Goal: Transaction & Acquisition: Purchase product/service

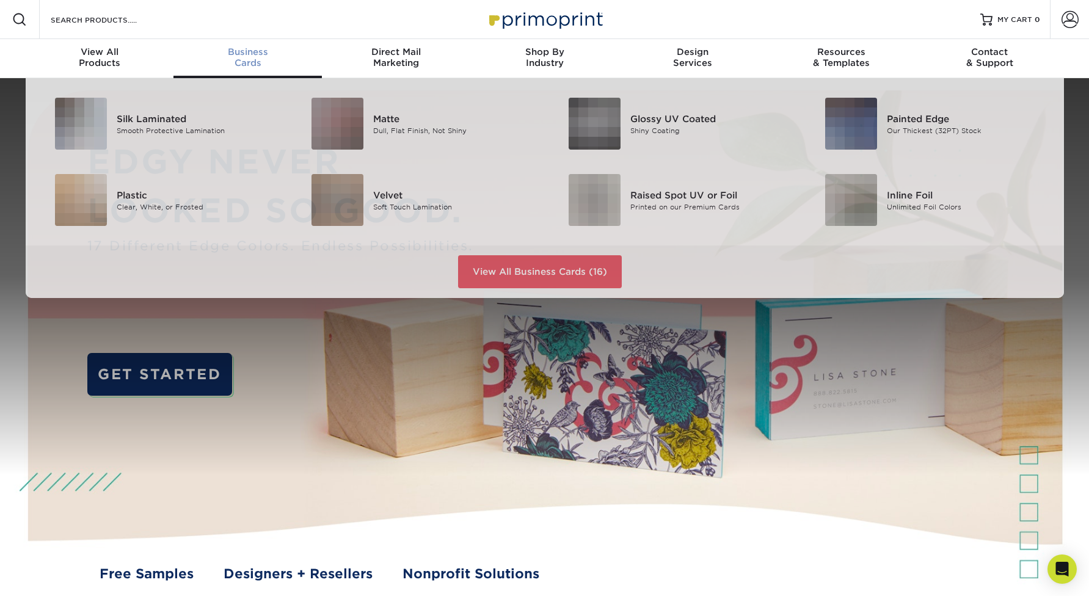
click at [250, 48] on span "Business" at bounding box center [248, 51] width 148 height 11
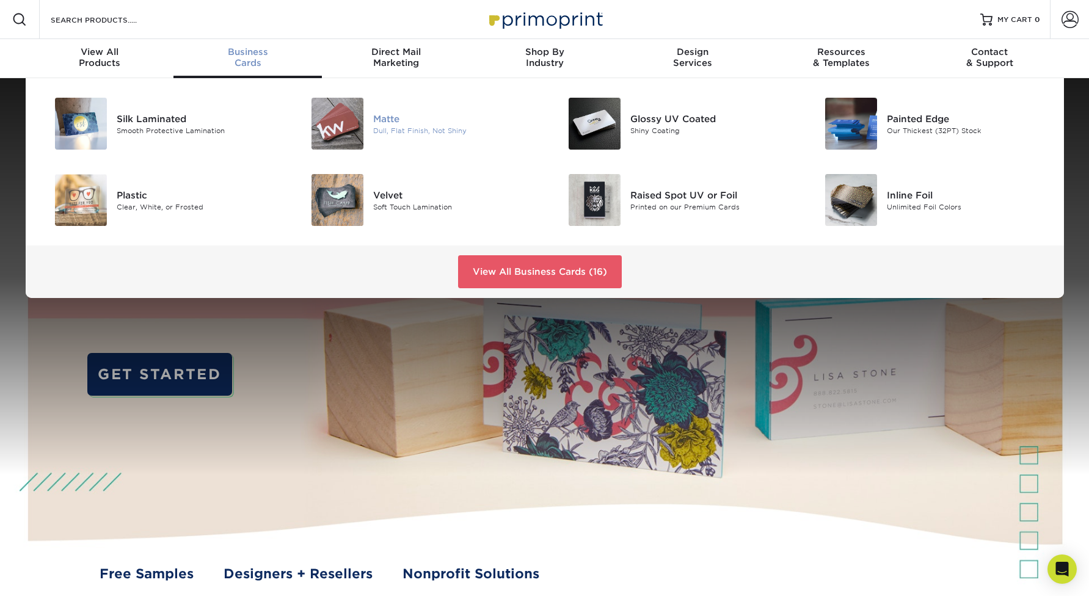
click at [387, 121] on div "Matte" at bounding box center [454, 118] width 162 height 13
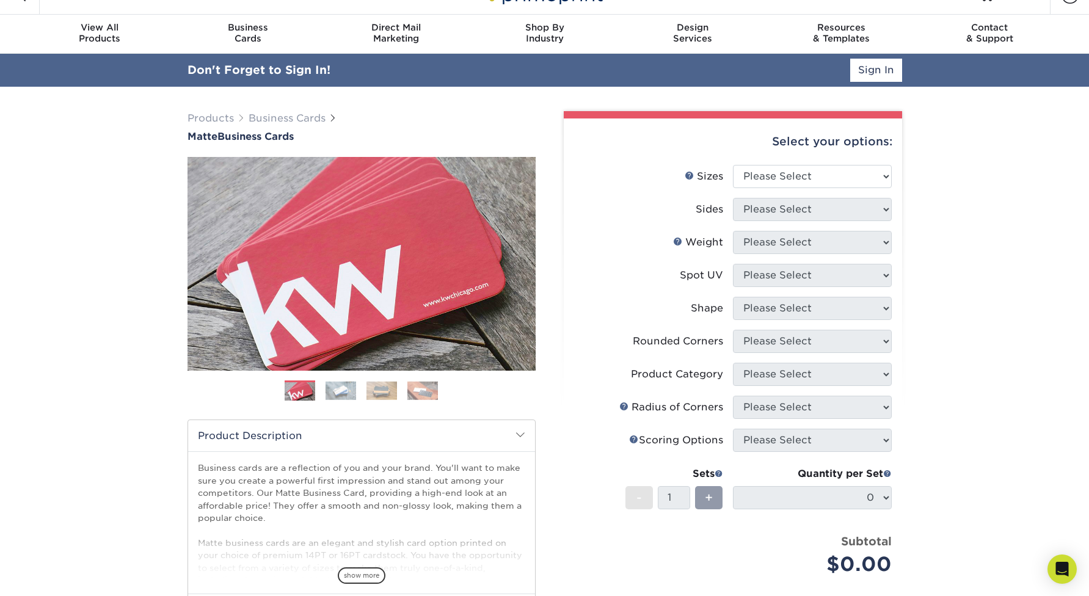
scroll to position [32, 0]
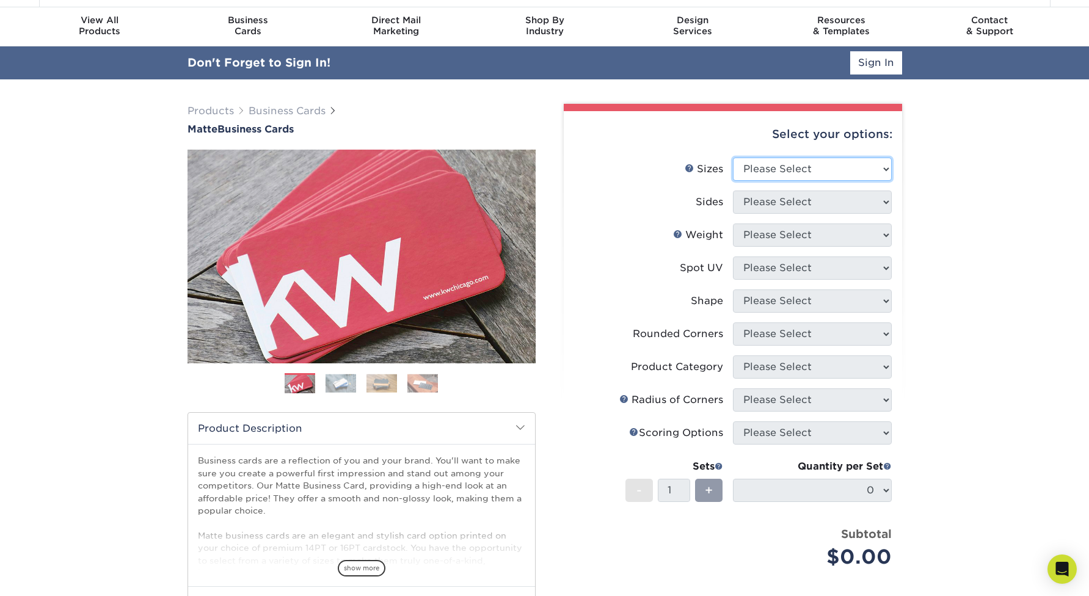
click at [794, 168] on select "Please Select 1.5" x 3.5" - Mini 1.75" x 3.5" - Mini 2" x 2" - Square 2" x 3" -…" at bounding box center [812, 169] width 159 height 23
select select "2.00x3.50"
click at [733, 158] on select "Please Select 1.5" x 3.5" - Mini 1.75" x 3.5" - Mini 2" x 2" - Square 2" x 3" -…" at bounding box center [812, 169] width 159 height 23
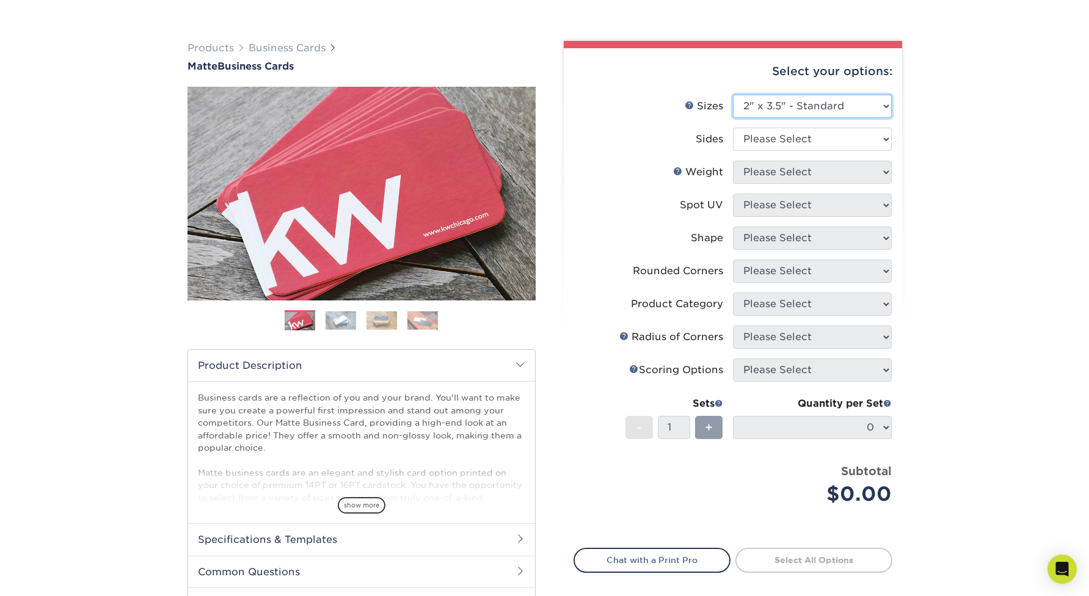
scroll to position [67, 0]
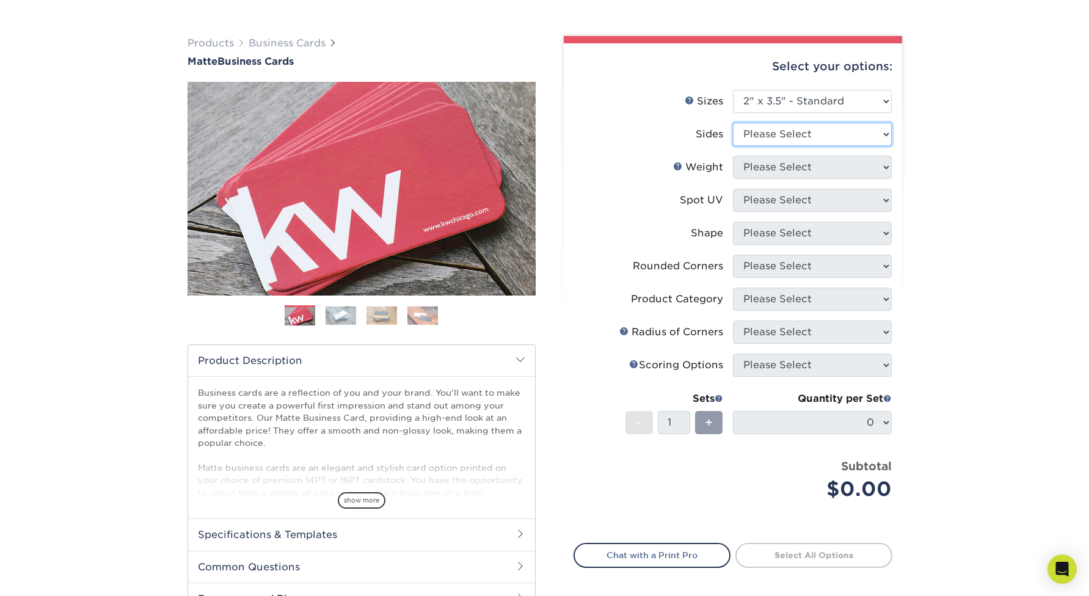
click at [794, 140] on select "Please Select Print Both Sides Print Front Only" at bounding box center [812, 134] width 159 height 23
select select "13abbda7-1d64-4f25-8bb2-c179b224825d"
click at [733, 123] on select "Please Select Print Both Sides Print Front Only" at bounding box center [812, 134] width 159 height 23
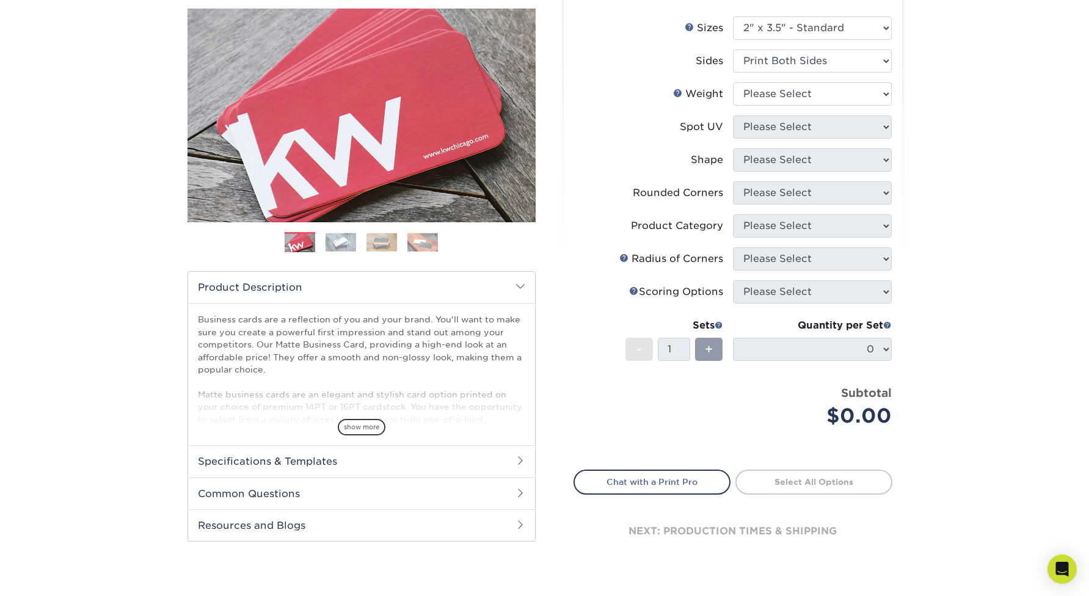
scroll to position [101, 0]
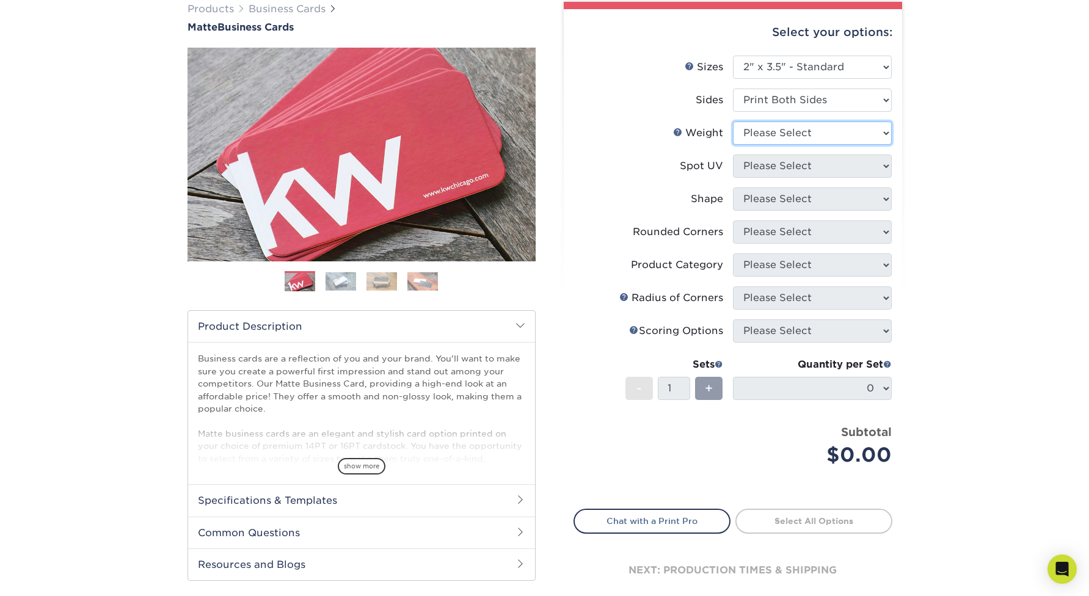
click at [850, 125] on select "Please Select 16PT 14PT" at bounding box center [812, 133] width 159 height 23
select select "16PT"
click at [733, 122] on select "Please Select 16PT 14PT" at bounding box center [812, 133] width 159 height 23
click at [847, 164] on select "Please Select No Spot UV Front and Back (Both Sides) Front Only Back Only" at bounding box center [812, 166] width 159 height 23
select select "3"
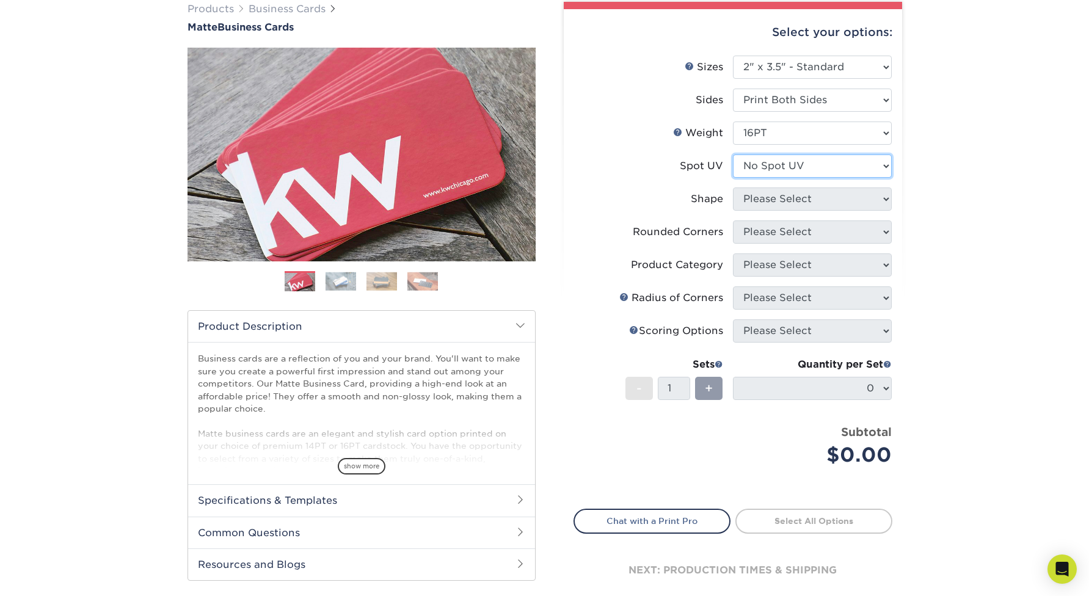
click at [733, 155] on select "Please Select No Spot UV Front and Back (Both Sides) Front Only Back Only" at bounding box center [812, 166] width 159 height 23
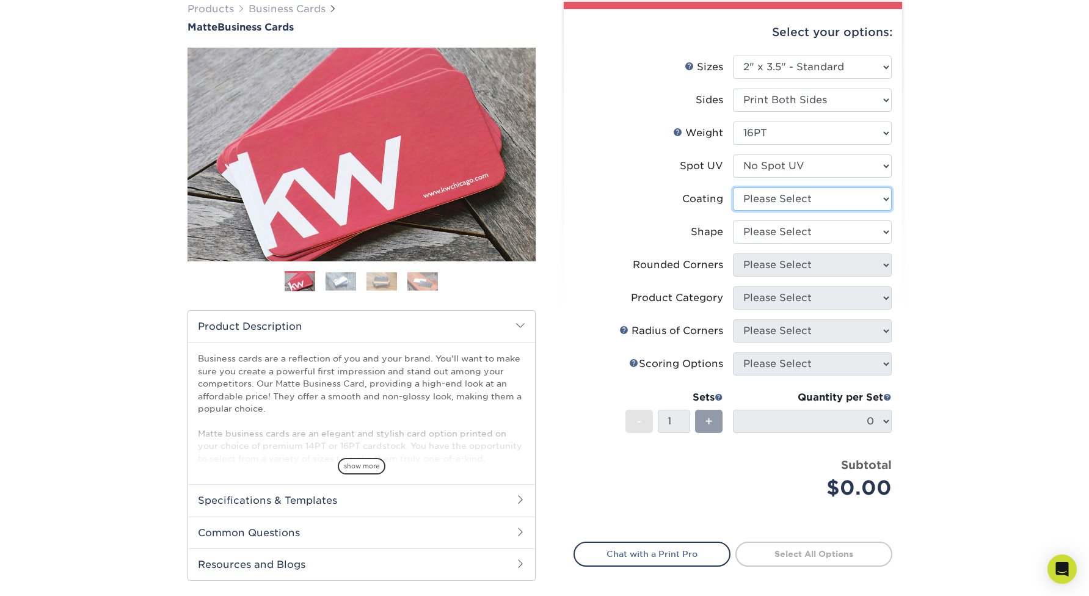
click at [827, 192] on select at bounding box center [812, 199] width 159 height 23
select select "121bb7b5-3b4d-429f-bd8d-bbf80e953313"
click at [733, 188] on select at bounding box center [812, 199] width 159 height 23
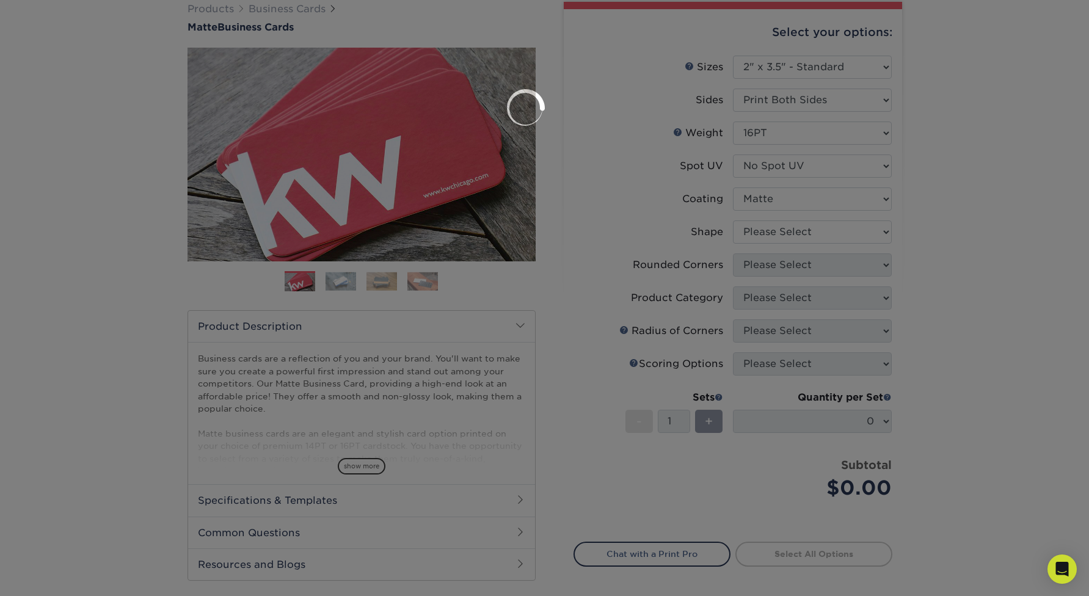
click at [820, 232] on div at bounding box center [544, 298] width 1089 height 596
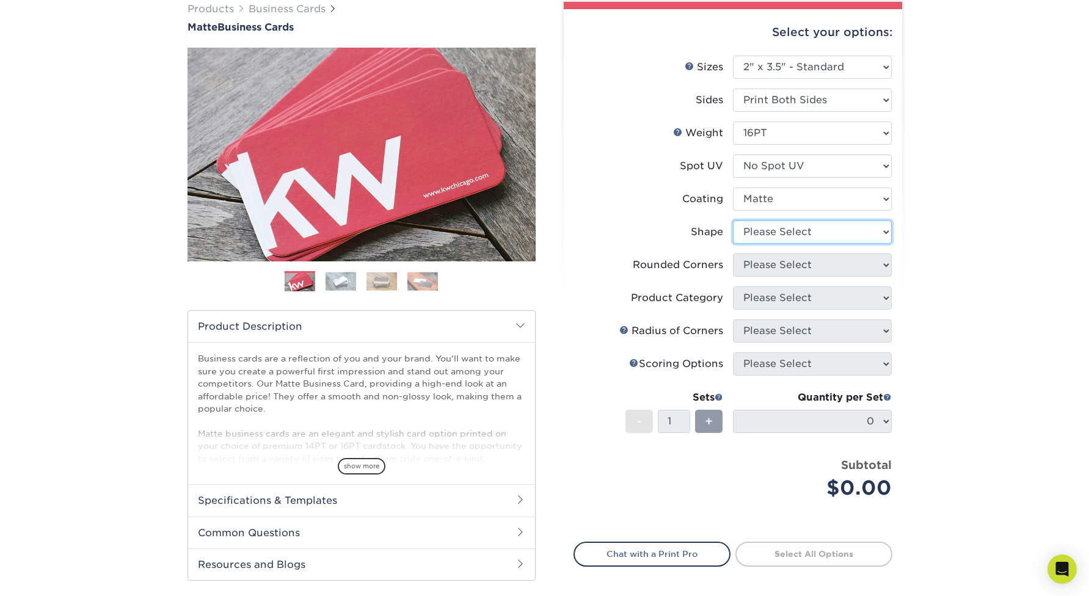
click at [818, 233] on select "Please Select Standard Oval" at bounding box center [812, 232] width 159 height 23
select select "standard"
click at [733, 221] on select "Please Select Standard Oval" at bounding box center [812, 232] width 159 height 23
click at [820, 275] on select "Please Select Yes - Round 2 Corners Yes - Round 4 Corners No" at bounding box center [812, 265] width 159 height 23
select select "0"
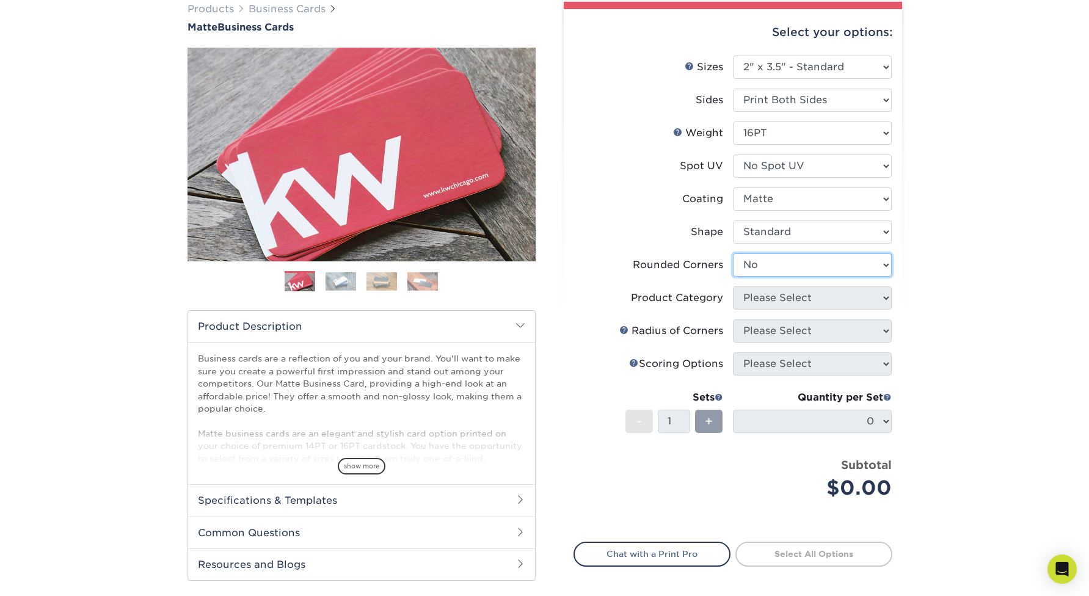
click at [733, 254] on select "Please Select Yes - Round 2 Corners Yes - Round 4 Corners No" at bounding box center [812, 265] width 159 height 23
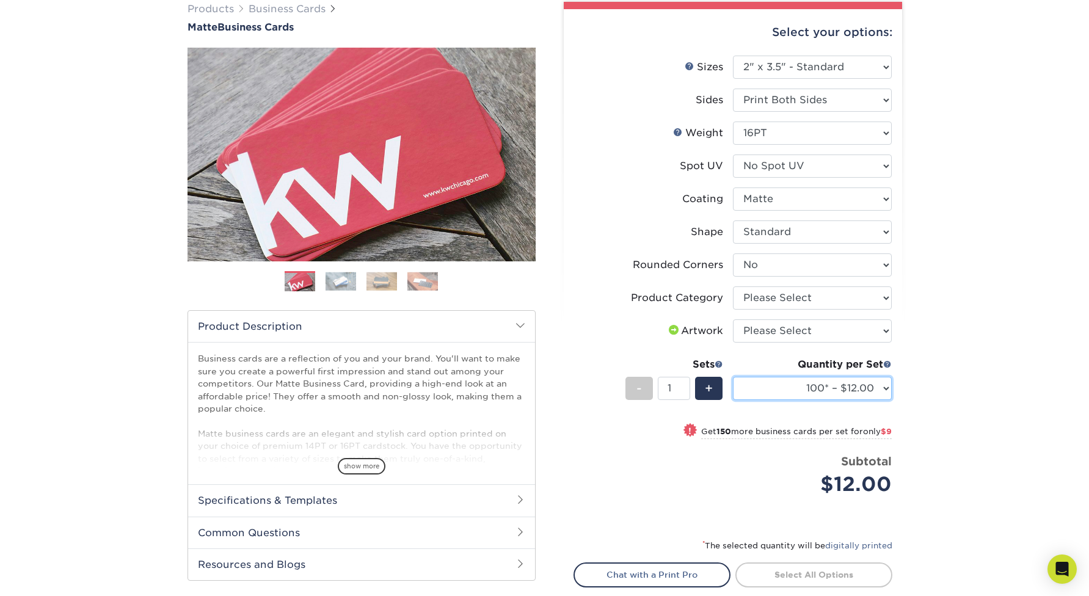
click at [850, 395] on select "100* – $12.00 250* – $21.00 500 – $42.00 1000 – $53.00 (free shipping*) 2500 – …" at bounding box center [812, 388] width 159 height 23
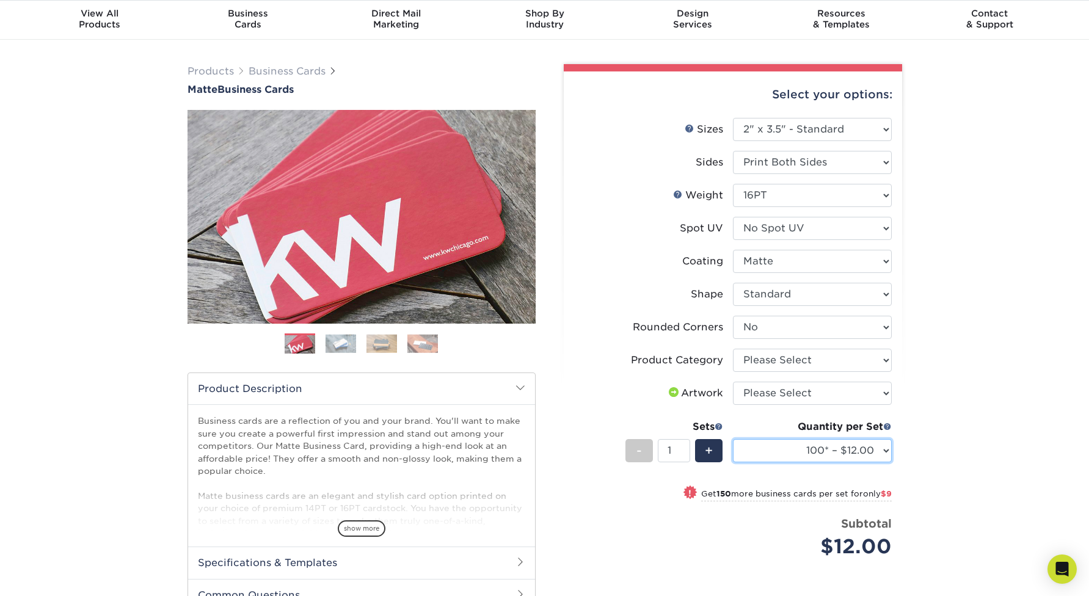
scroll to position [0, 0]
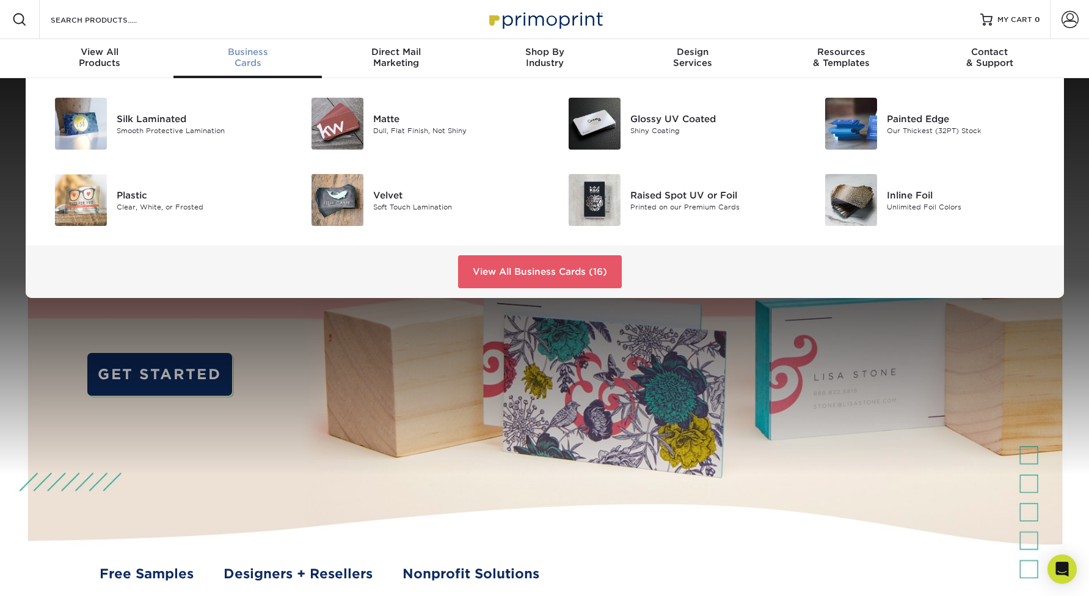
click at [233, 53] on span "Business" at bounding box center [248, 51] width 148 height 11
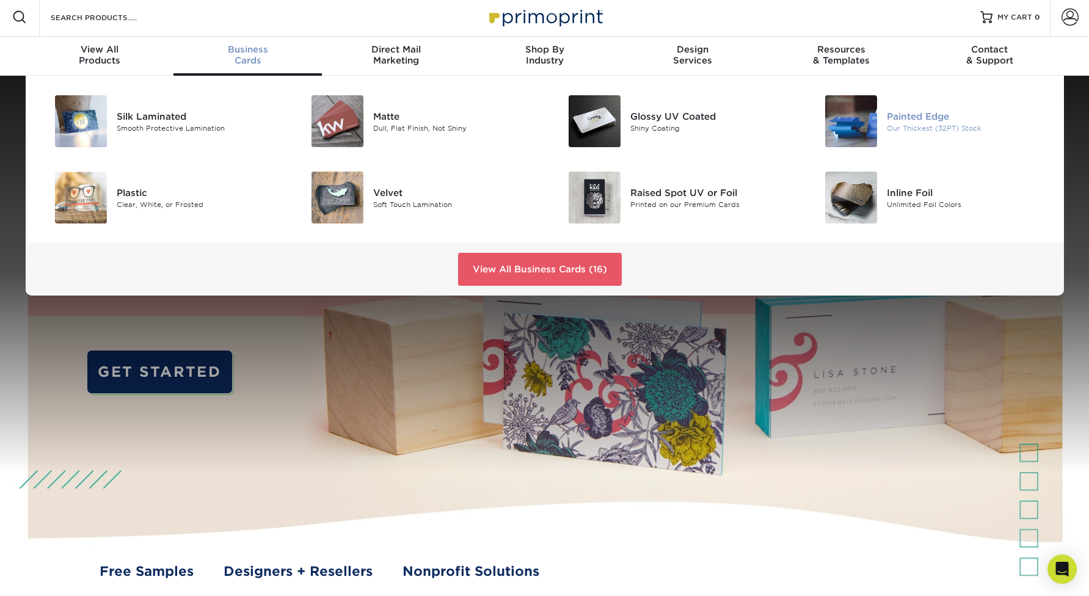
click at [918, 133] on div "Our Thickest (32PT) Stock" at bounding box center [968, 128] width 162 height 10
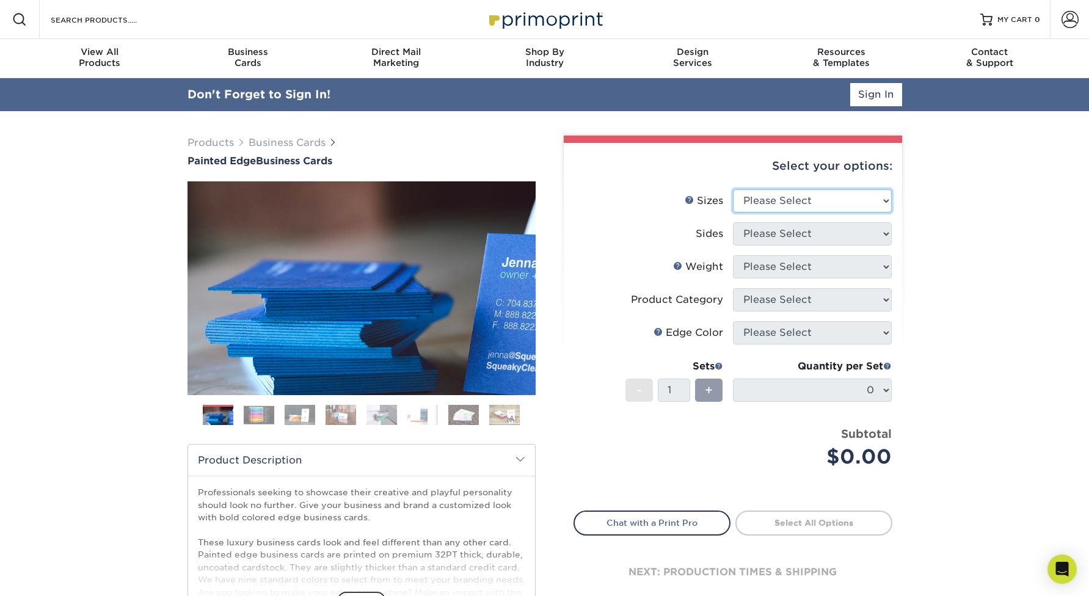
click at [848, 199] on select "Please Select 2" x 3.5" - Standard 2.125" x 3.375" - European 2.5" x 2.5" - Squ…" at bounding box center [812, 200] width 159 height 23
select select "2.00x3.50"
click at [733, 189] on select "Please Select 2" x 3.5" - Standard 2.125" x 3.375" - European 2.5" x 2.5" - Squ…" at bounding box center [812, 200] width 159 height 23
click at [842, 233] on select "Please Select Print Both Sides Print Front Only" at bounding box center [812, 233] width 159 height 23
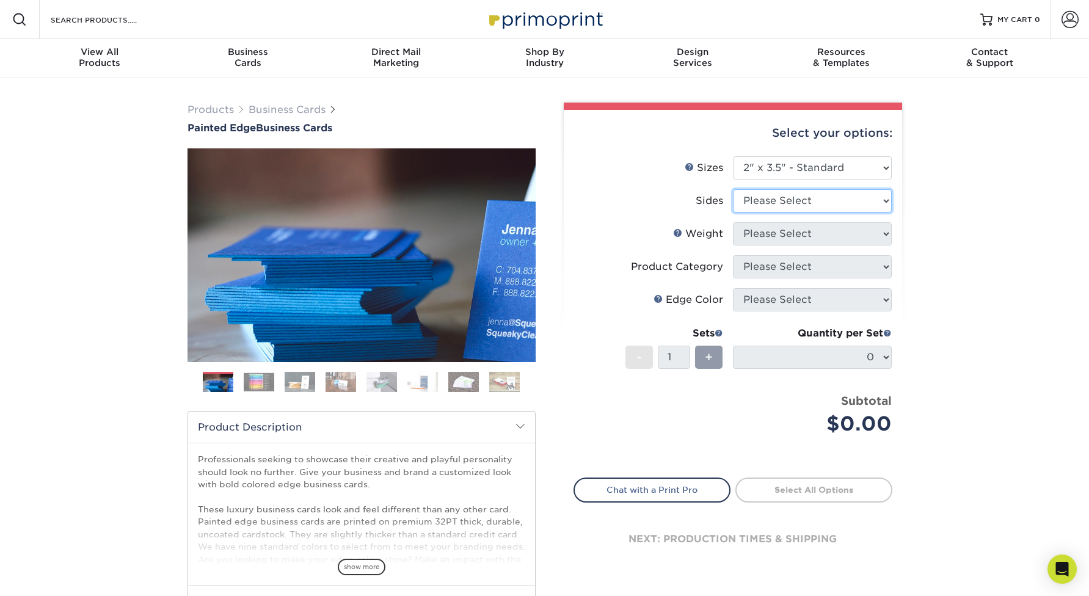
select select "13abbda7-1d64-4f25-8bb2-c179b224825d"
click at [733, 189] on select "Please Select Print Both Sides Print Front Only" at bounding box center [812, 200] width 159 height 23
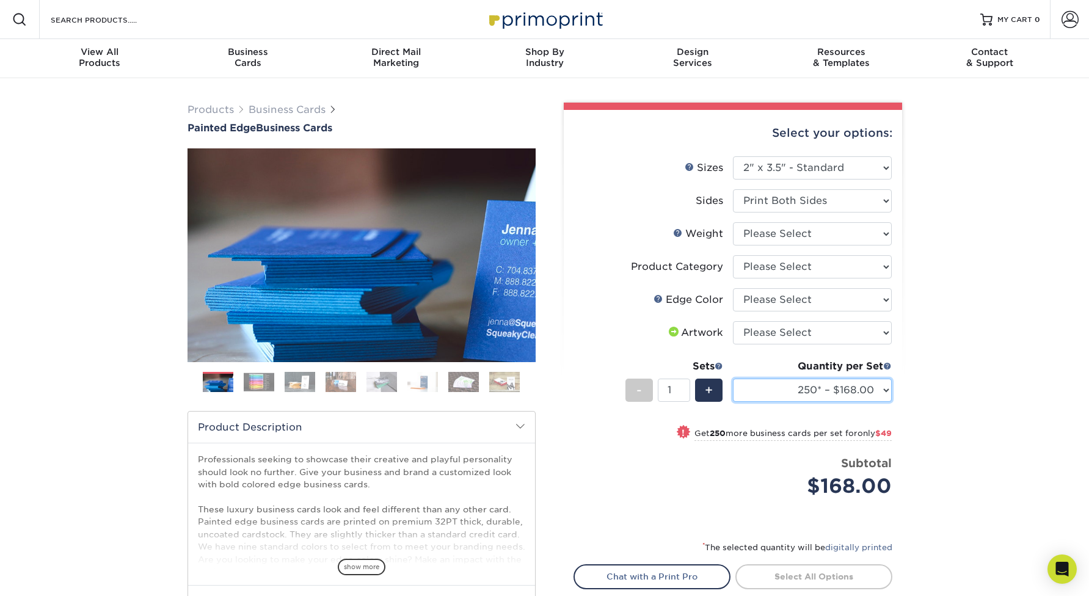
click at [851, 384] on select "250* – $168.00 500* – $217.00 1000* – $339.00" at bounding box center [812, 390] width 159 height 23
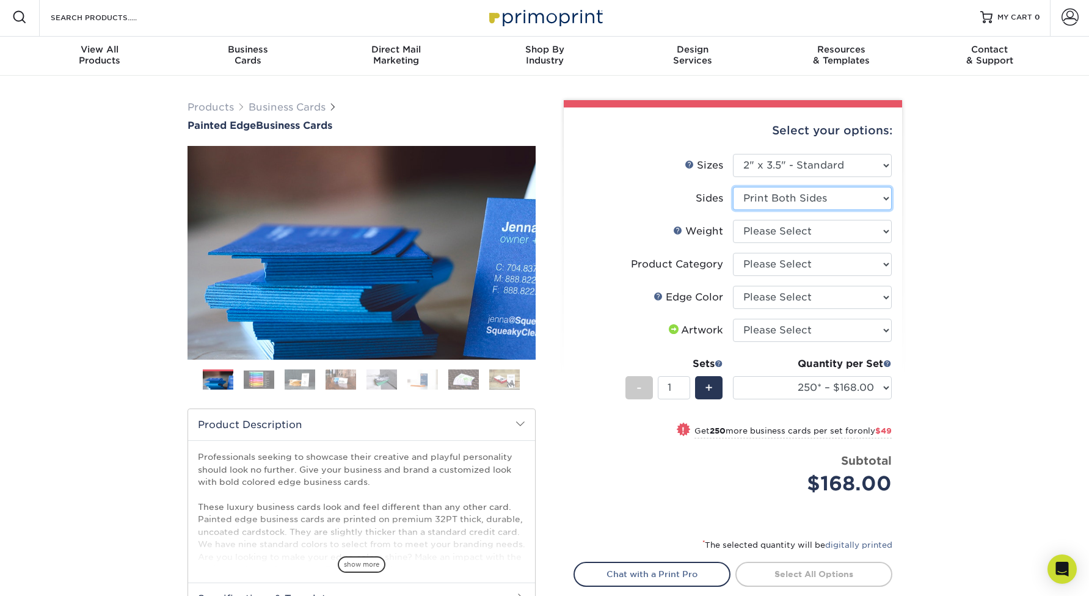
click at [791, 205] on select "Please Select Print Both Sides Print Front Only" at bounding box center [812, 198] width 159 height 23
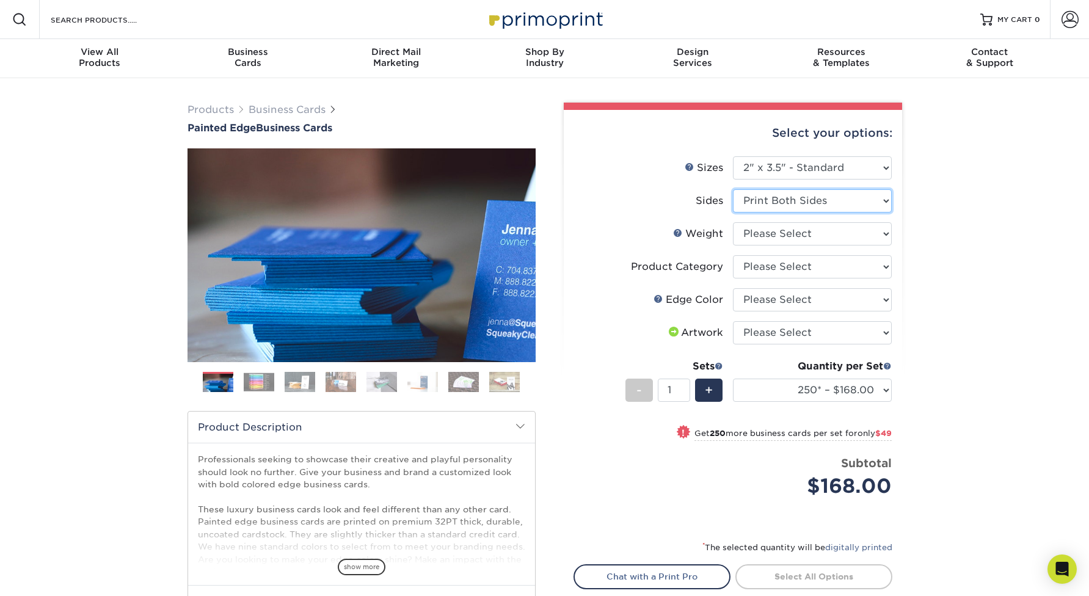
click at [828, 203] on select "Please Select Print Both Sides Print Front Only" at bounding box center [812, 200] width 159 height 23
click at [845, 231] on select "Please Select 32PTUC" at bounding box center [812, 233] width 159 height 23
select select "32PTUC"
click at [733, 222] on select "Please Select 32PTUC" at bounding box center [812, 233] width 159 height 23
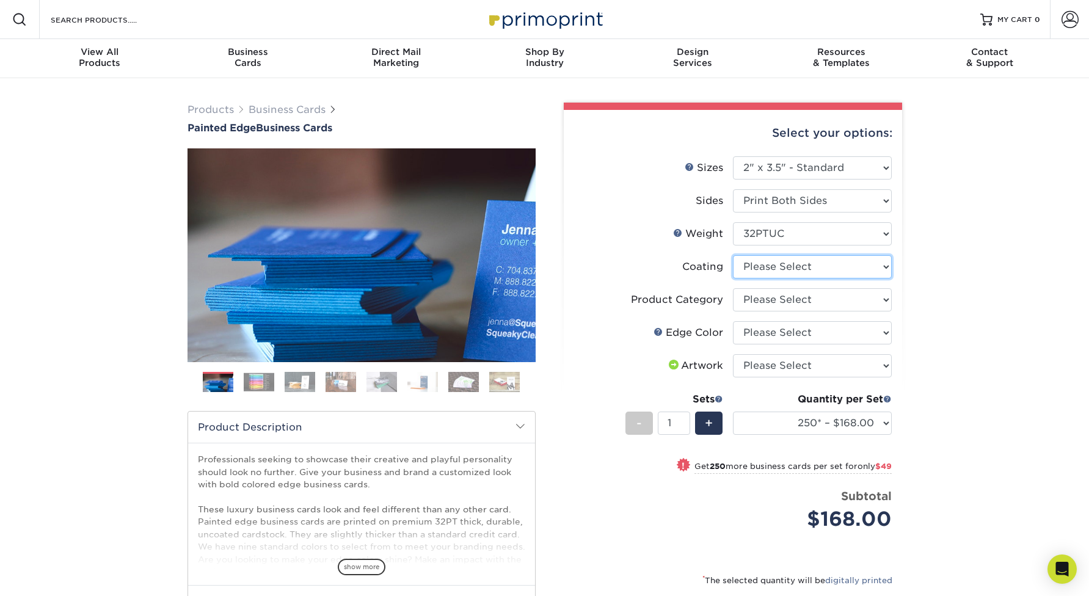
click at [827, 268] on select at bounding box center [812, 266] width 159 height 23
select select "3e7618de-abca-4bda-9f97-8b9129e913d8"
click at [733, 255] on select at bounding box center [812, 266] width 159 height 23
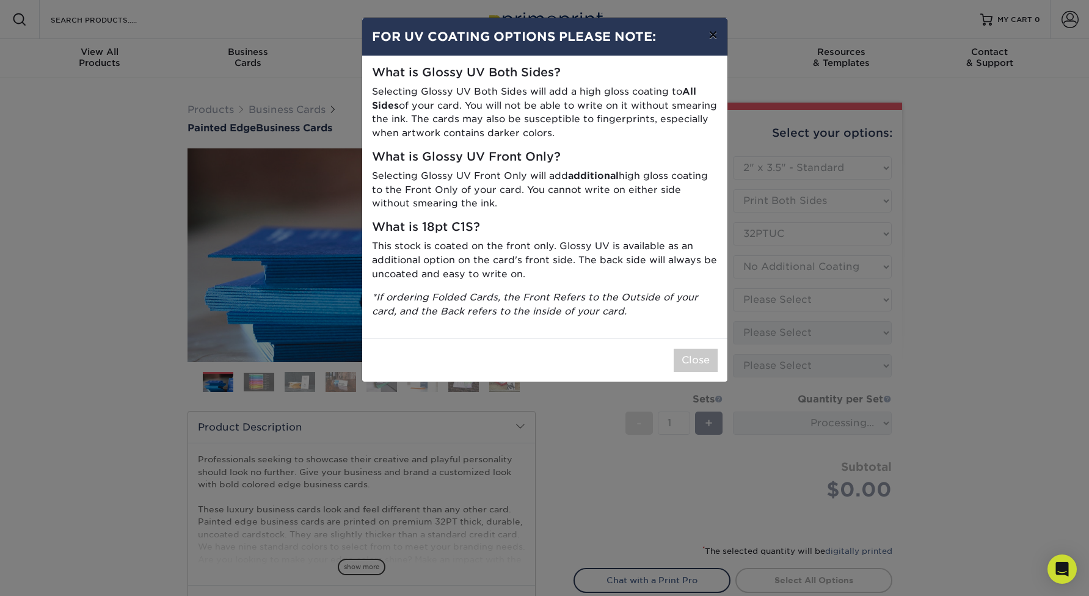
click at [722, 38] on button "×" at bounding box center [713, 35] width 28 height 34
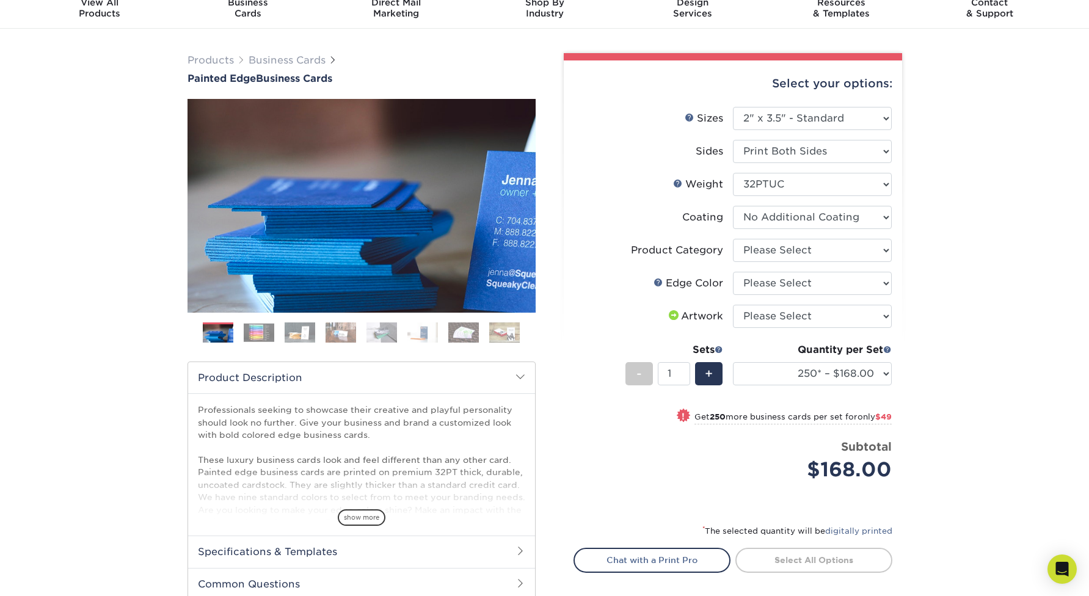
scroll to position [50, 0]
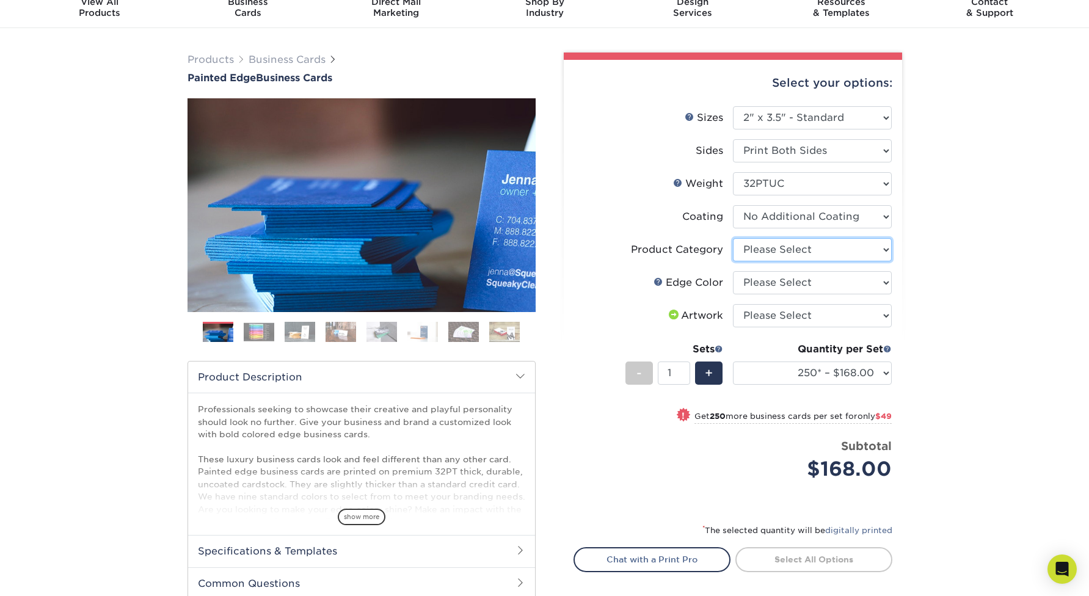
click at [792, 254] on select "Please Select Business Cards" at bounding box center [812, 249] width 159 height 23
select select "3b5148f1-0588-4f88-a218-97bcfdce65c1"
click at [733, 238] on select "Please Select Business Cards" at bounding box center [812, 249] width 159 height 23
click at [822, 288] on select "Please Select Charcoal Black Brown Blue Pearlescent Blue Pearlescent Gold Pearl…" at bounding box center [812, 282] width 159 height 23
select select "84f43a64-87e1-46ad-aba1-d69946adcbfc"
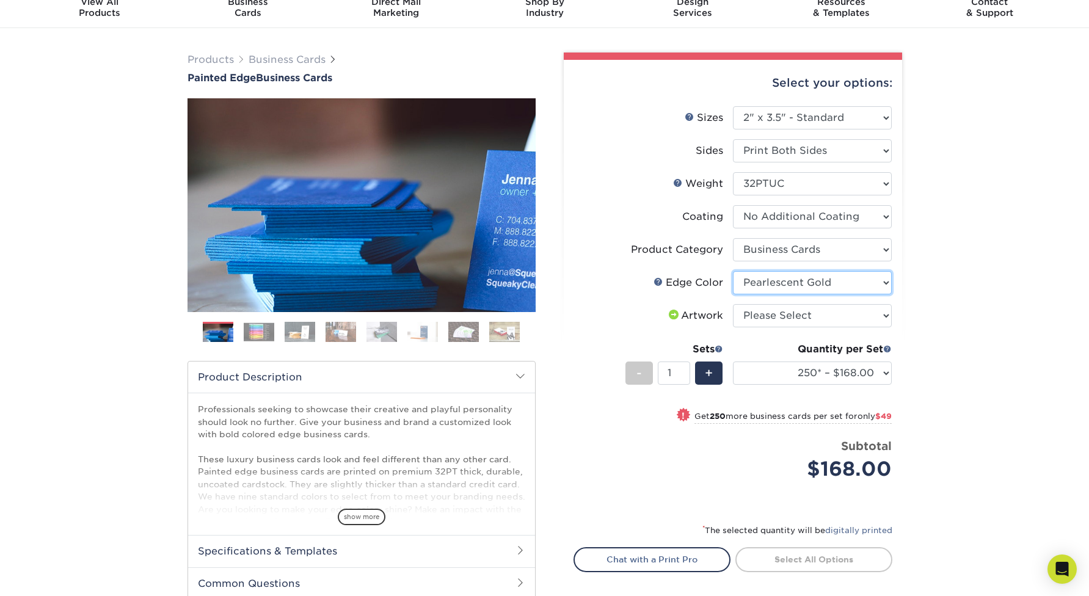
click at [733, 271] on select "Please Select Charcoal Black Brown Blue Pearlescent Blue Pearlescent Gold Pearl…" at bounding box center [812, 282] width 159 height 23
click at [275, 331] on ol at bounding box center [362, 336] width 348 height 29
click at [266, 332] on img at bounding box center [259, 332] width 31 height 19
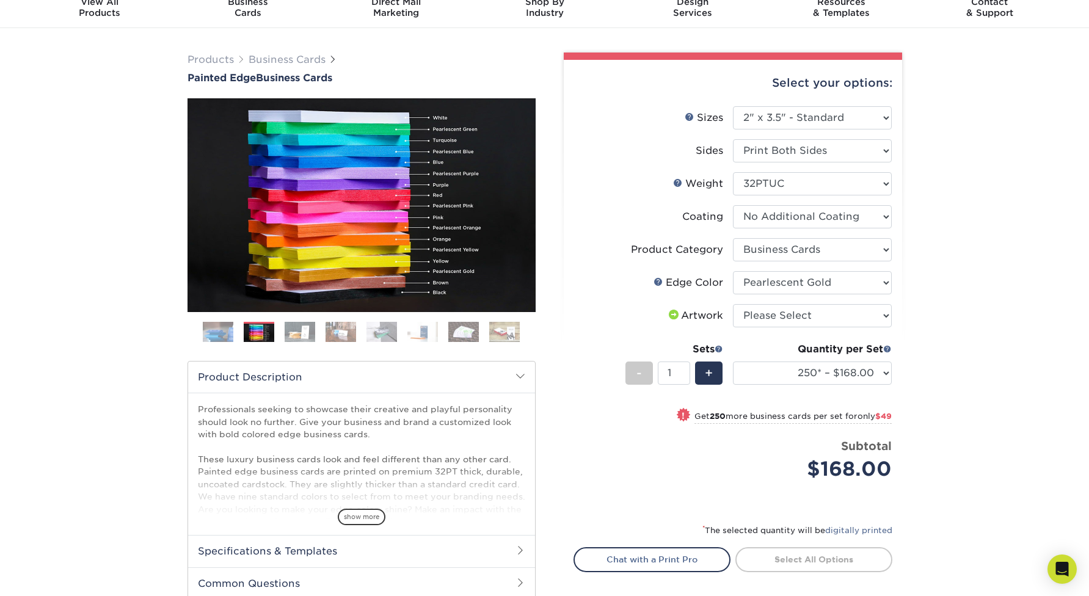
click at [918, 280] on div "Products Business Cards Painted Edge Business Cards Previous Next" at bounding box center [544, 359] width 1089 height 662
click at [831, 315] on select "Please Select I will upload files I need a design - $100" at bounding box center [812, 315] width 159 height 23
select select "upload"
click at [733, 304] on select "Please Select I will upload files I need a design - $100" at bounding box center [812, 315] width 159 height 23
click at [952, 333] on div "Products Business Cards Painted Edge Business Cards Previous Next" at bounding box center [544, 359] width 1089 height 662
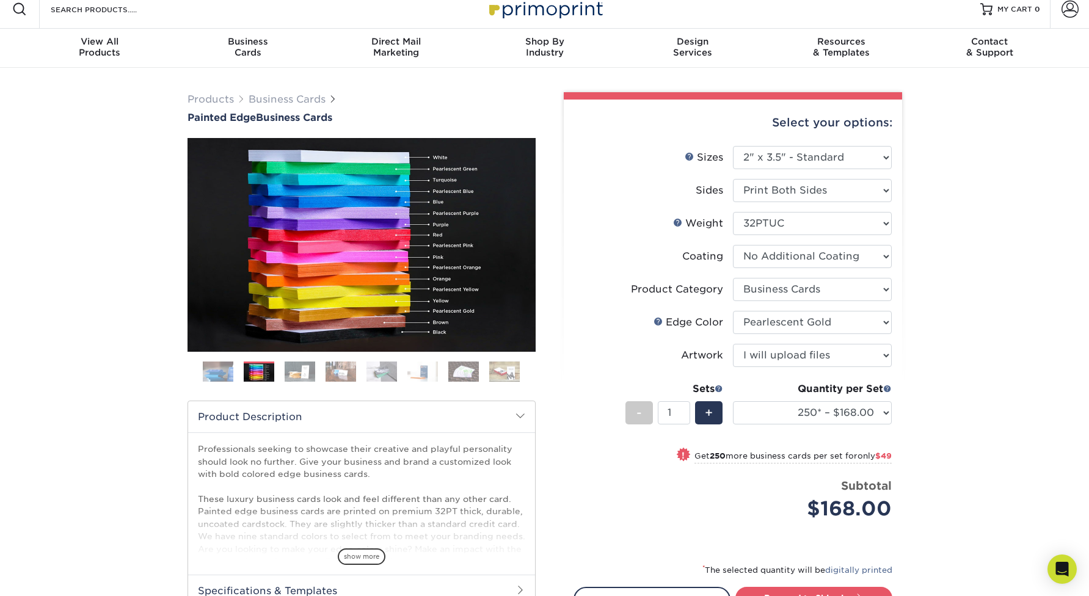
scroll to position [0, 0]
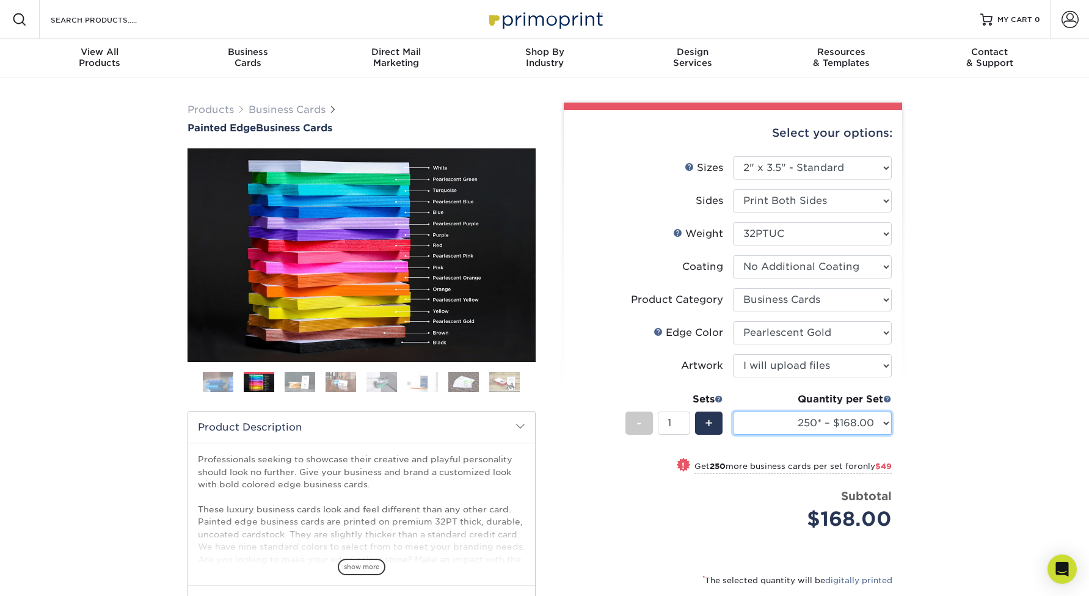
click at [775, 422] on select "250* – $168.00 500* – $217.00 1000* – $339.00" at bounding box center [812, 423] width 159 height 23
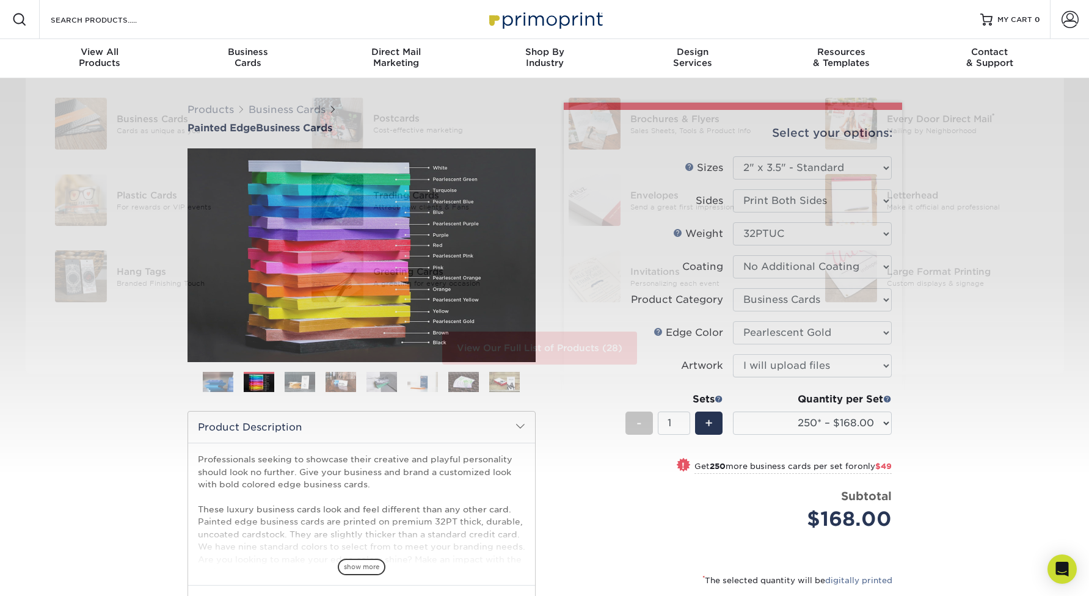
click at [156, 374] on div at bounding box center [544, 276] width 1089 height 397
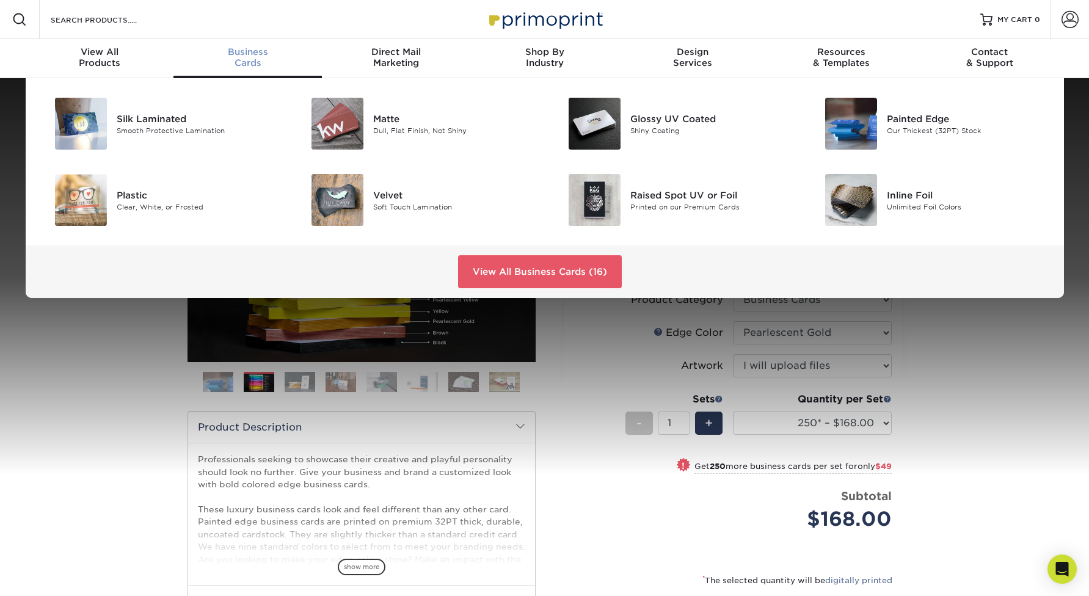
click at [233, 53] on span "Business" at bounding box center [248, 51] width 148 height 11
click at [166, 118] on div "Silk Laminated" at bounding box center [198, 118] width 162 height 13
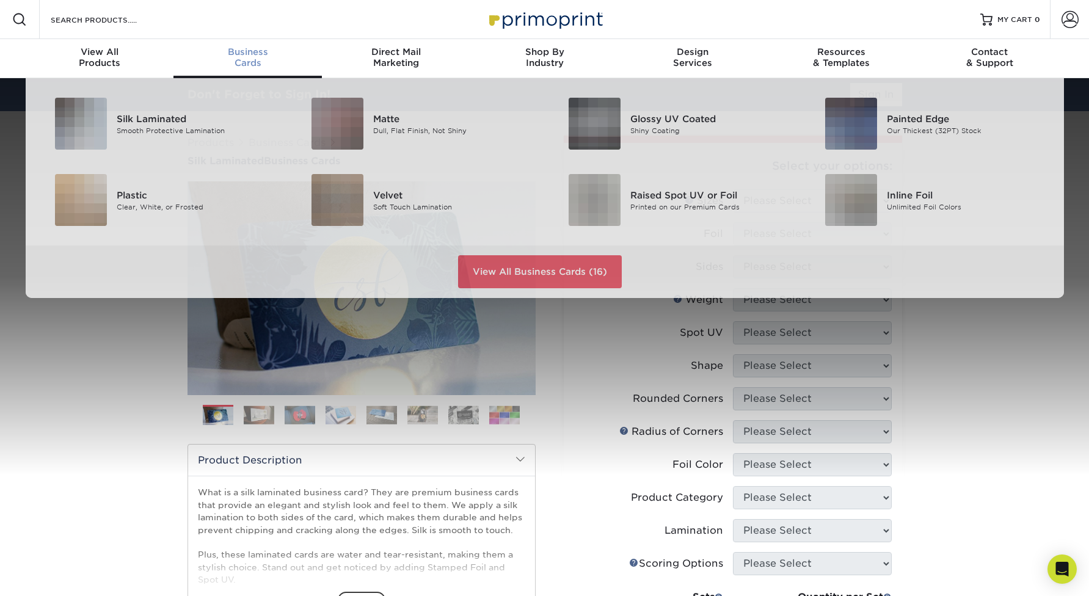
click at [243, 53] on span "Business" at bounding box center [248, 51] width 148 height 11
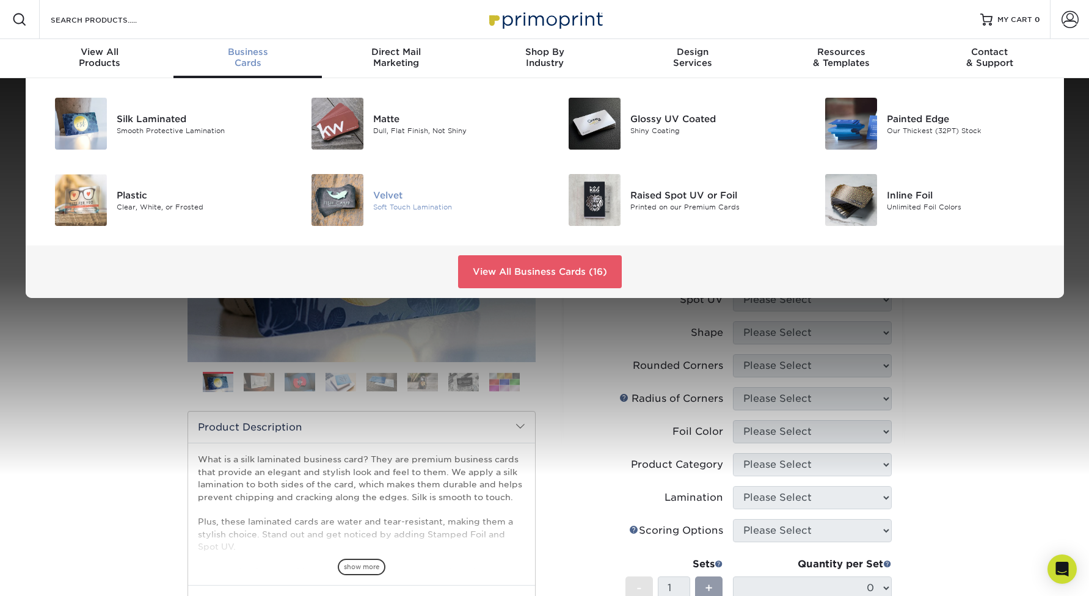
click at [395, 206] on div "Soft Touch Lamination" at bounding box center [454, 207] width 162 height 10
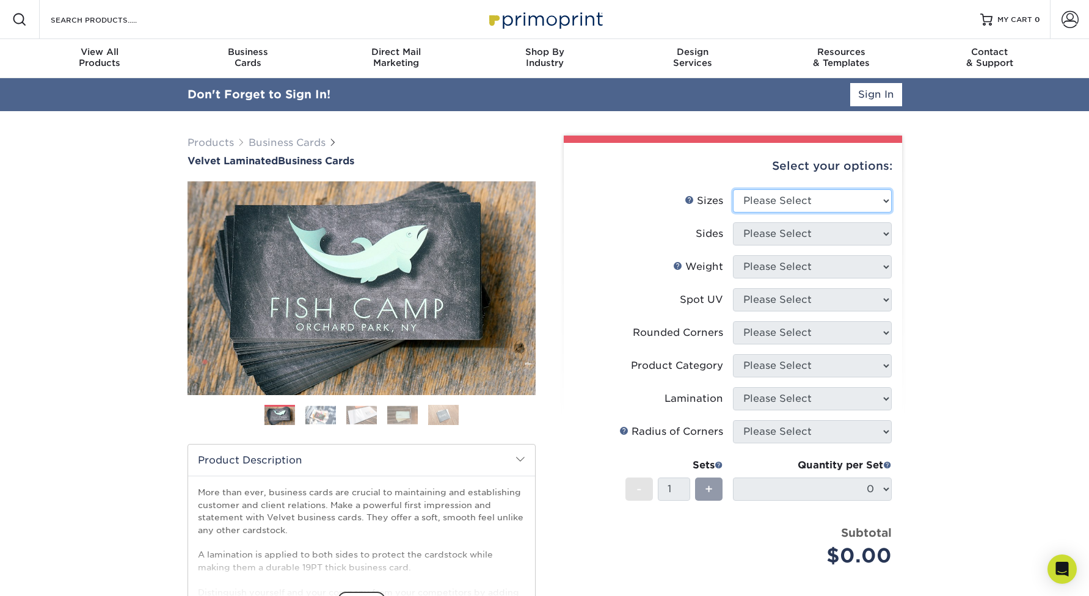
click at [788, 210] on select "Please Select 1.5" x 3.5" - Mini 1.75" x 3.5" - Mini 2" x 2" - Square 2" x 3" -…" at bounding box center [812, 200] width 159 height 23
select select "2.00x3.50"
click at [733, 189] on select "Please Select 1.5" x 3.5" - Mini 1.75" x 3.5" - Mini 2" x 2" - Square 2" x 3" -…" at bounding box center [812, 200] width 159 height 23
click at [811, 238] on select "Please Select Print Both Sides Print Front Only" at bounding box center [812, 233] width 159 height 23
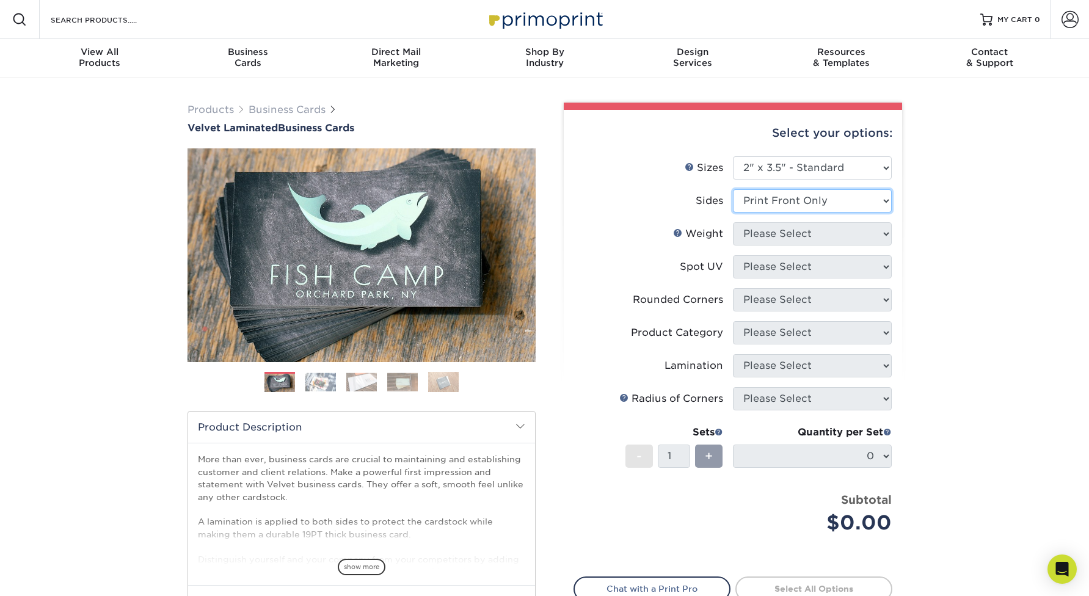
click at [733, 189] on select "Please Select Print Both Sides Print Front Only" at bounding box center [812, 200] width 159 height 23
click at [810, 204] on select "Please Select Print Both Sides Print Front Only" at bounding box center [812, 200] width 159 height 23
select select "13abbda7-1d64-4f25-8bb2-c179b224825d"
click at [733, 189] on select "Please Select Print Both Sides Print Front Only" at bounding box center [812, 200] width 159 height 23
click at [791, 231] on select "Please Select 16PT" at bounding box center [812, 233] width 159 height 23
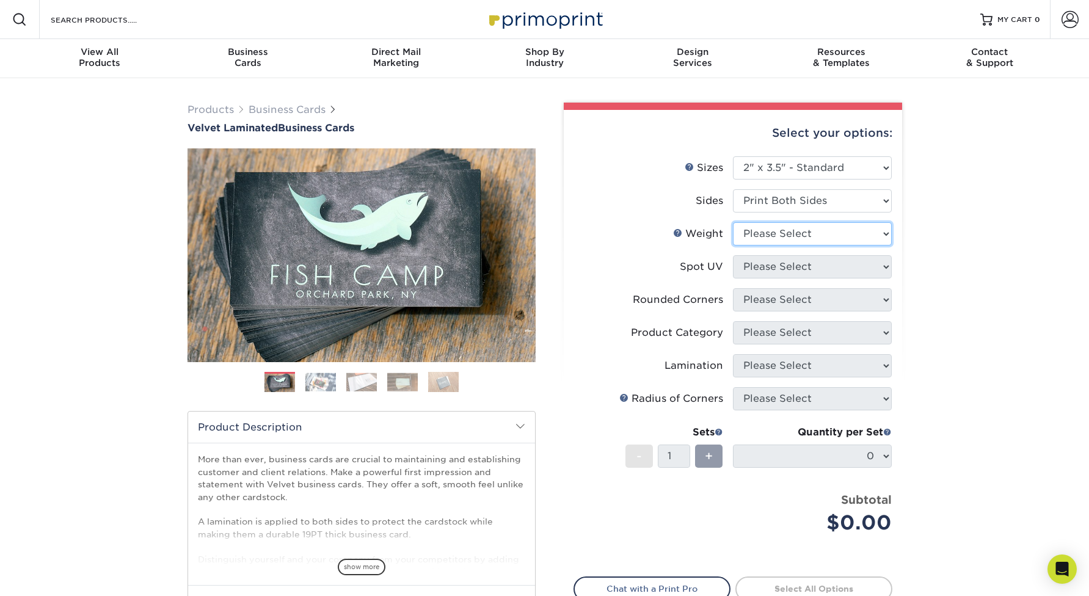
select select "16PT"
click at [733, 222] on select "Please Select 16PT" at bounding box center [812, 233] width 159 height 23
click at [787, 265] on select "Please Select No Spot UV Front and Back (Both Sides) Front Only Back Only" at bounding box center [812, 266] width 159 height 23
select select "3"
click at [733, 255] on select "Please Select No Spot UV Front and Back (Both Sides) Front Only Back Only" at bounding box center [812, 266] width 159 height 23
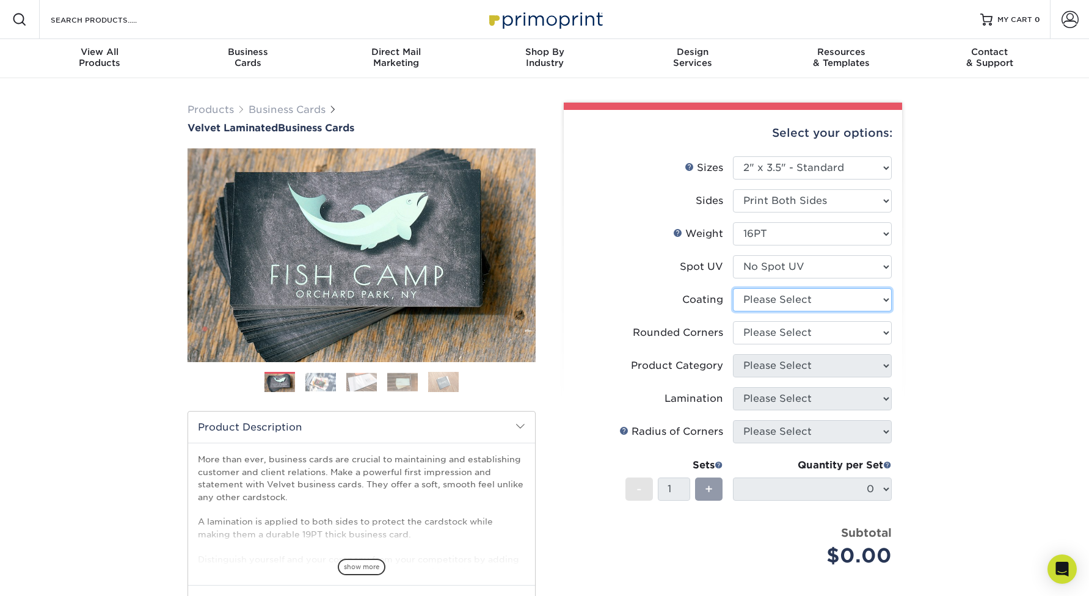
click at [785, 302] on select at bounding box center [812, 299] width 159 height 23
select select "3e7618de-abca-4bda-9f97-8b9129e913d8"
click at [733, 288] on select at bounding box center [812, 299] width 159 height 23
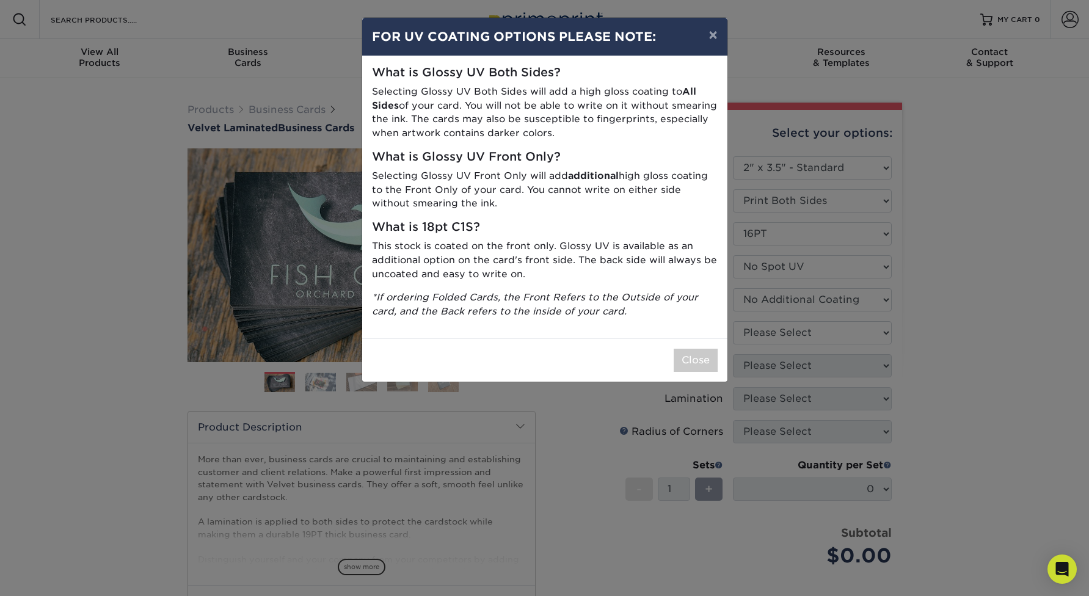
click at [784, 334] on div "× FOR UV COATING OPTIONS PLEASE NOTE: What is Glossy UV Both Sides? Selecting G…" at bounding box center [544, 298] width 1089 height 596
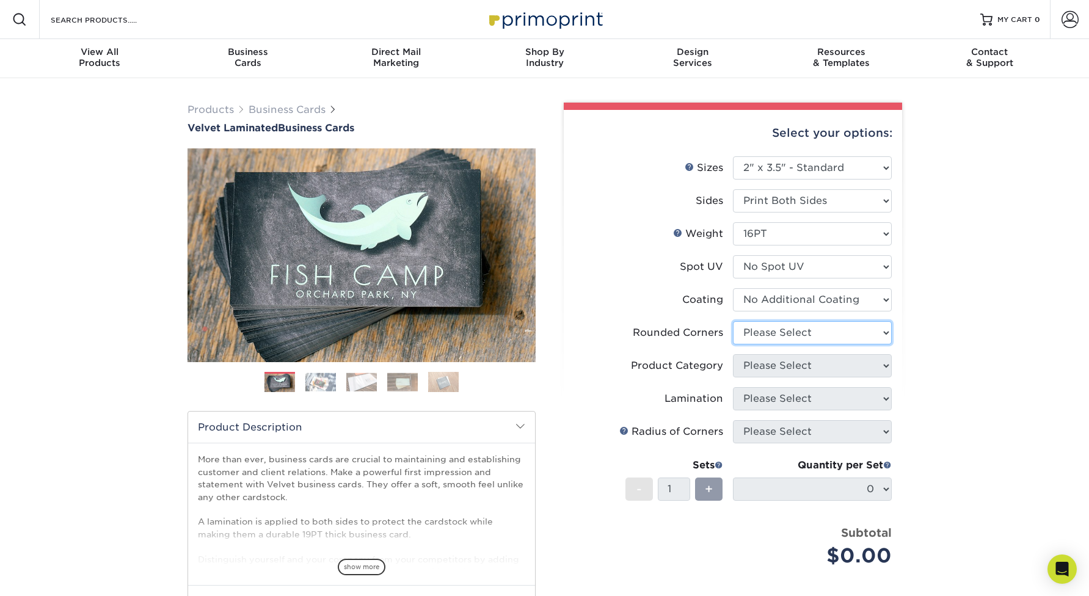
click at [763, 337] on select "Please Select Yes - Round 2 Corners Yes - Round 4 Corners No" at bounding box center [812, 332] width 159 height 23
select select "0"
click at [733, 321] on select "Please Select Yes - Round 2 Corners Yes - Round 4 Corners No" at bounding box center [812, 332] width 159 height 23
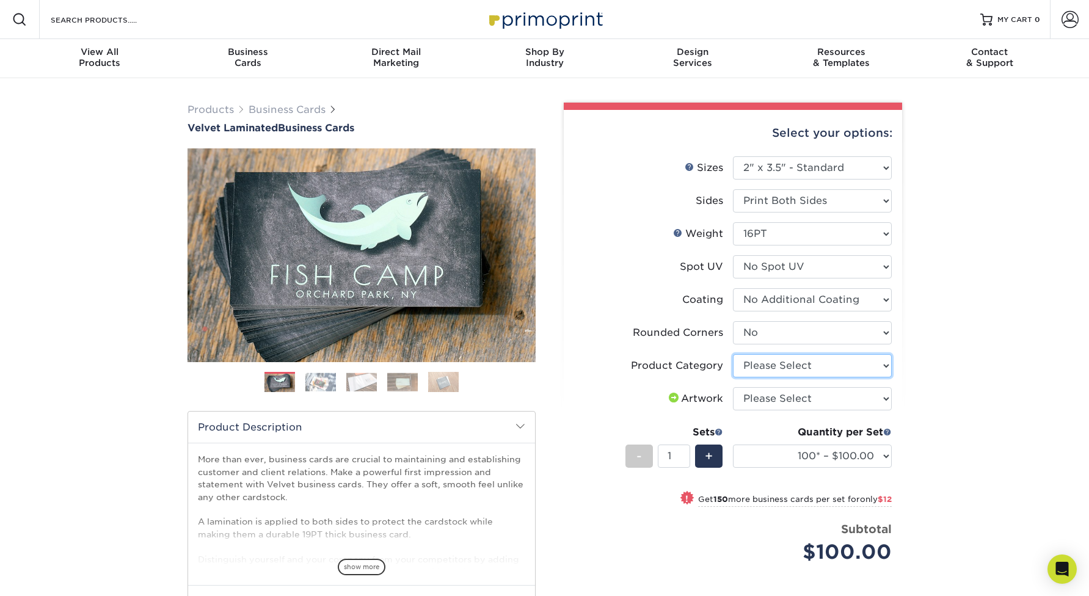
click at [772, 367] on select "Please Select Business Cards" at bounding box center [812, 365] width 159 height 23
select select "3b5148f1-0588-4f88-a218-97bcfdce65c1"
click at [733, 354] on select "Please Select Business Cards" at bounding box center [812, 365] width 159 height 23
click at [776, 396] on select "Please Select I will upload files I need a design - $100" at bounding box center [812, 398] width 159 height 23
select select "upload"
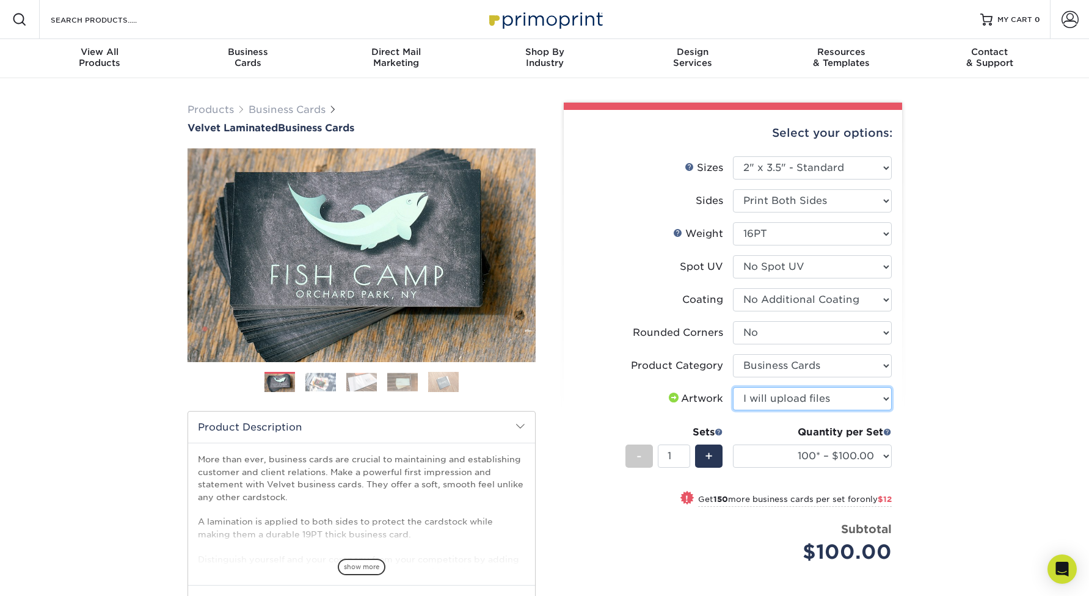
click at [733, 387] on select "Please Select I will upload files I need a design - $100" at bounding box center [812, 398] width 159 height 23
click at [827, 455] on select "100* – $100.00 250* – $112.00 500 – $120.00 1000 – $156.00 2500 – $307.00 5000 …" at bounding box center [812, 456] width 159 height 23
click at [733, 445] on select "100* – $100.00 250* – $112.00 500 – $120.00 1000 – $156.00 2500 – $307.00 5000 …" at bounding box center [812, 456] width 159 height 23
click at [864, 461] on select "100* – $100.00 250* – $112.00 500 – $120.00 1000 – $156.00 2500 – $307.00 5000 …" at bounding box center [812, 456] width 159 height 23
select select "250* – $112.00"
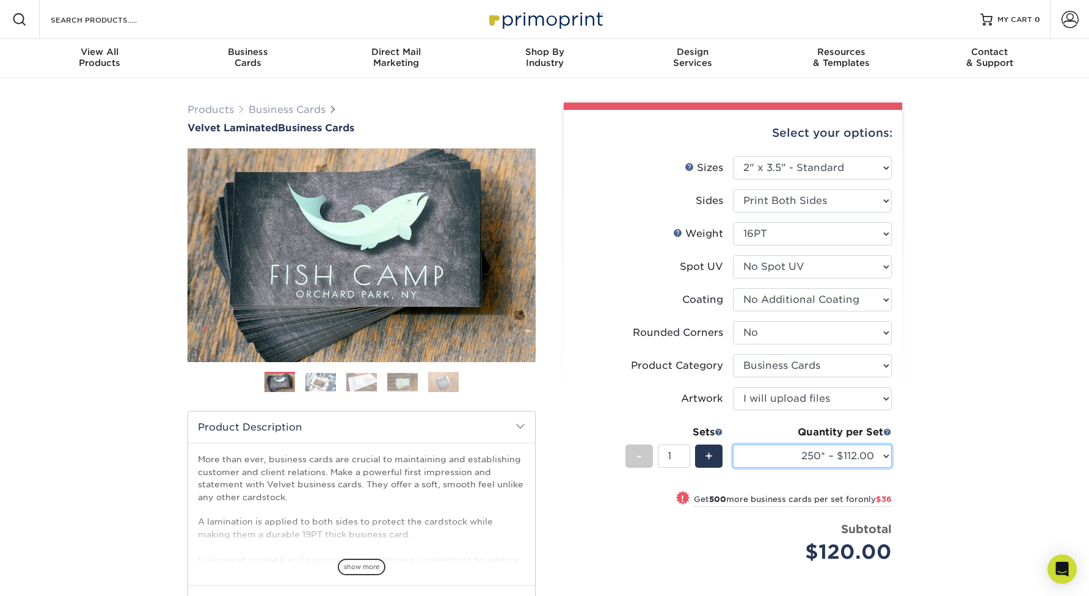
click at [733, 445] on select "100* – $100.00 250* – $112.00 500 – $120.00 1000 – $156.00 2500 – $307.00 5000 …" at bounding box center [812, 456] width 159 height 23
click at [868, 450] on select "100* – $100.00 250* – $112.00 500 – $120.00 1000 – $156.00 2500 – $307.00 5000 …" at bounding box center [812, 456] width 159 height 23
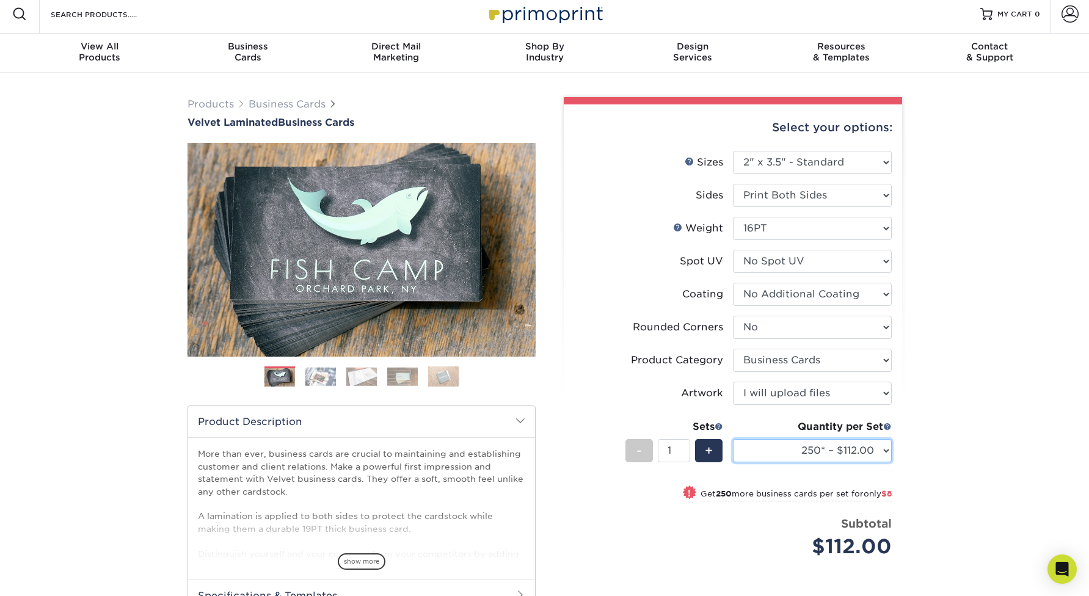
click at [880, 451] on select "100* – $100.00 250* – $112.00 500 – $120.00 1000 – $156.00 2500 – $307.00 5000 …" at bounding box center [812, 450] width 159 height 23
click at [733, 439] on select "100* – $100.00 250* – $112.00 500 – $120.00 1000 – $156.00 2500 – $307.00 5000 …" at bounding box center [812, 450] width 159 height 23
click at [890, 459] on select "100* – $100.00 250* – $112.00 500 – $120.00 1000 – $156.00 2500 – $307.00 5000 …" at bounding box center [812, 450] width 159 height 23
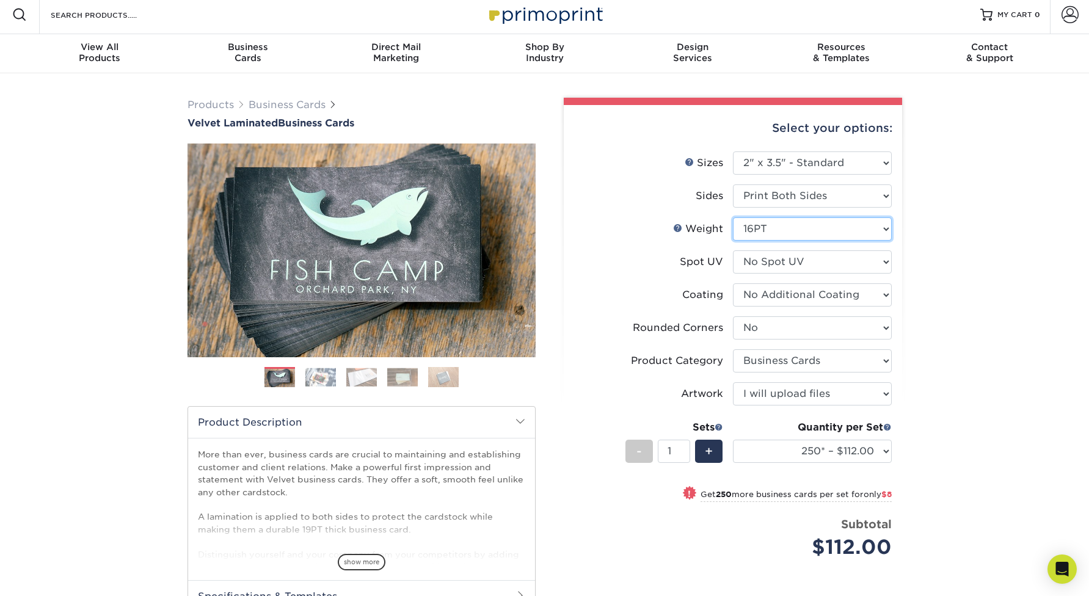
click at [759, 221] on select "Please Select 16PT" at bounding box center [812, 228] width 159 height 23
